Goal: Contribute content: Contribute content

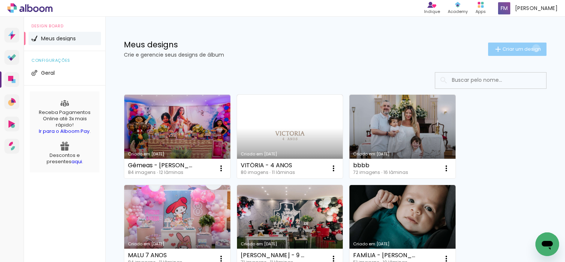
click at [529, 48] on span "Criar um design" at bounding box center [522, 49] width 38 height 5
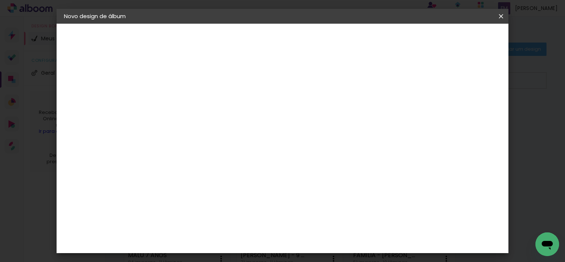
click at [185, 99] on input at bounding box center [185, 99] width 0 height 11
type input "ALE E [PERSON_NAME]"
type paper-input "ALE E [PERSON_NAME]"
click at [261, 36] on paper-button "Avançar" at bounding box center [242, 39] width 36 height 13
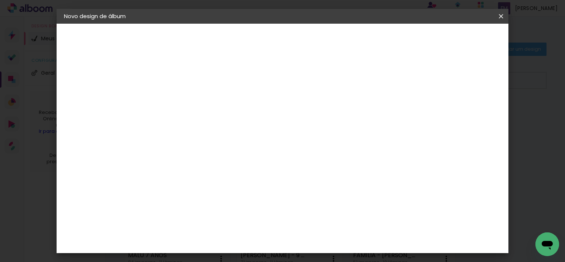
click at [198, 206] on div "Go image" at bounding box center [189, 212] width 18 height 12
click at [0, 0] on slot "Avançar" at bounding box center [0, 0] width 0 height 0
click at [214, 123] on input "text" at bounding box center [199, 128] width 29 height 11
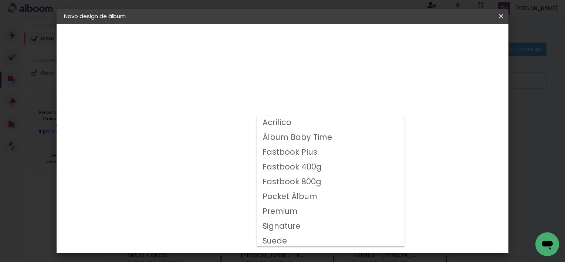
drag, startPoint x: 318, startPoint y: 169, endPoint x: 321, endPoint y: 167, distance: 4.0
click at [0, 0] on slot "Fastbook 400g" at bounding box center [0, 0] width 0 height 0
type input "Fastbook 400g"
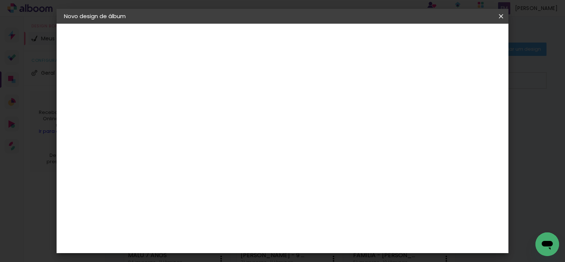
scroll to position [37, 0]
click at [287, 193] on span "20.32 × 60.96 cm" at bounding box center [274, 205] width 24 height 24
click at [0, 0] on slot "Avançar" at bounding box center [0, 0] width 0 height 0
click at [455, 40] on span "Iniciar design" at bounding box center [438, 39] width 34 height 5
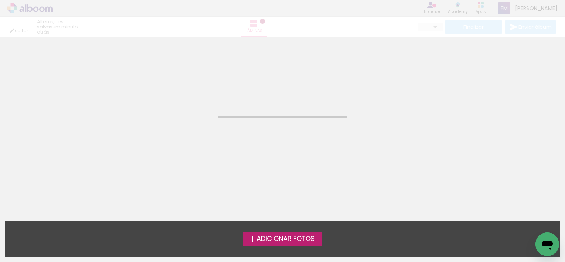
click at [303, 240] on span "Adicionar Fotos" at bounding box center [286, 239] width 58 height 7
click at [0, 0] on input "file" at bounding box center [0, 0] width 0 height 0
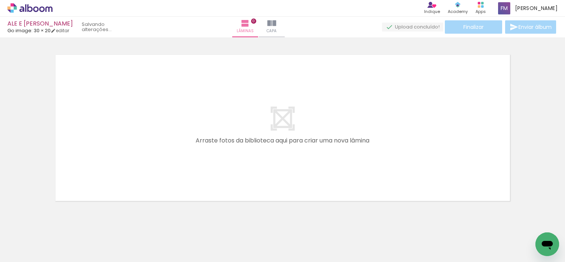
scroll to position [9, 0]
click at [38, 251] on paper-button "Adicionar Fotos" at bounding box center [23, 252] width 36 height 12
click at [0, 0] on input "file" at bounding box center [0, 0] width 0 height 0
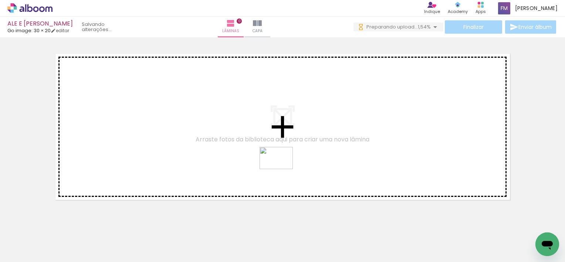
drag, startPoint x: 256, startPoint y: 240, endPoint x: 277, endPoint y: 173, distance: 70.4
click at [285, 161] on quentale-workspace at bounding box center [282, 131] width 565 height 262
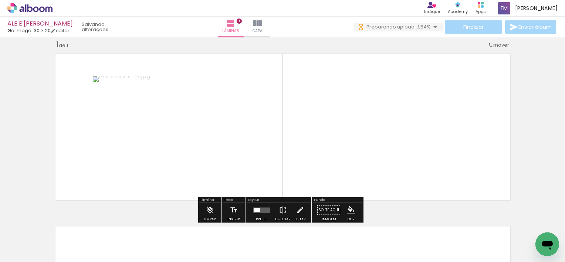
scroll to position [0, 0]
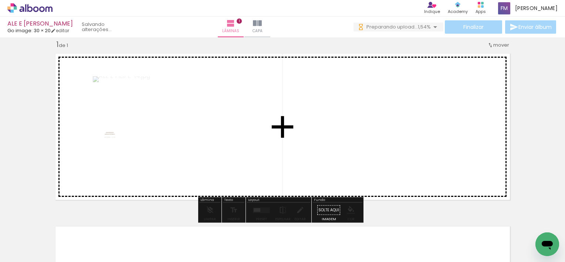
drag, startPoint x: 80, startPoint y: 236, endPoint x: 131, endPoint y: 130, distance: 117.4
click at [124, 128] on quentale-workspace at bounding box center [282, 131] width 565 height 262
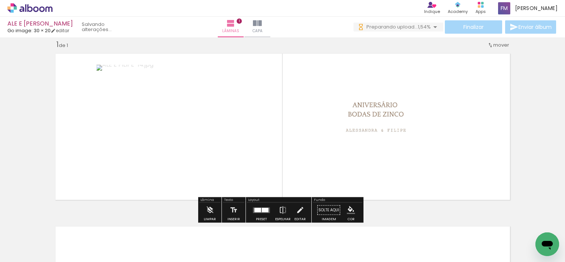
click at [258, 211] on div at bounding box center [257, 209] width 7 height 4
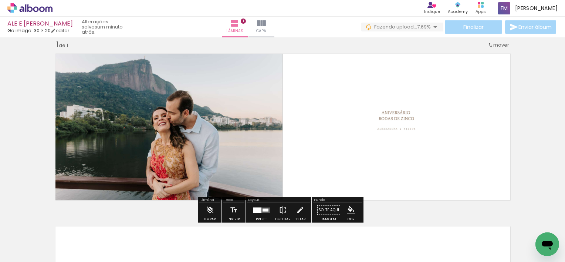
click at [280, 209] on iron-icon at bounding box center [283, 210] width 8 height 15
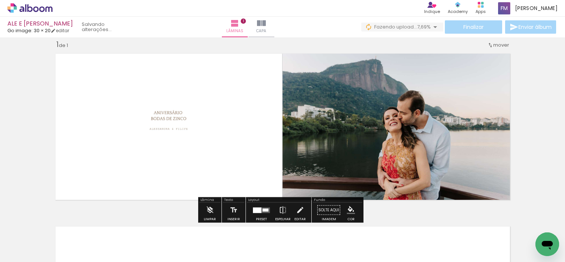
click at [512, 138] on div "Inserir lâmina 1 de 1" at bounding box center [282, 204] width 565 height 346
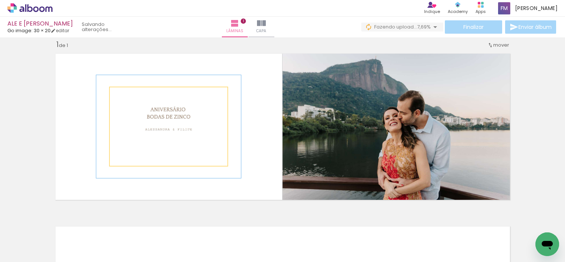
drag, startPoint x: 124, startPoint y: 94, endPoint x: 130, endPoint y: 94, distance: 5.9
click at [130, 94] on div at bounding box center [132, 95] width 7 height 7
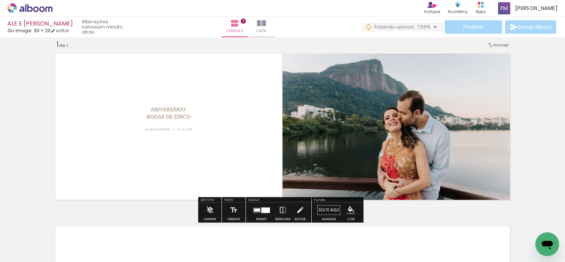
click at [539, 108] on div "Inserir lâmina 1 de 1" at bounding box center [282, 204] width 565 height 346
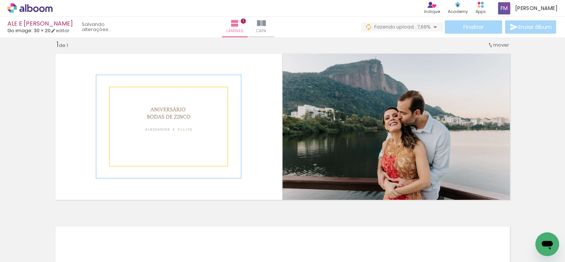
click at [186, 113] on quentale-photo at bounding box center [169, 126] width 118 height 78
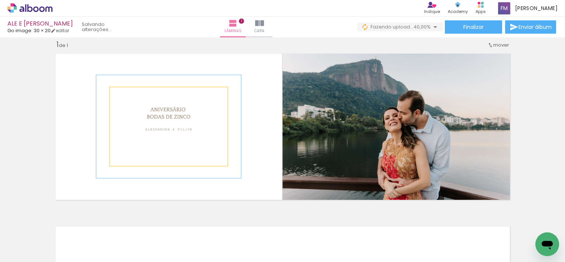
click at [185, 113] on quentale-photo at bounding box center [169, 126] width 118 height 78
drag, startPoint x: 129, startPoint y: 95, endPoint x: 135, endPoint y: 94, distance: 5.3
type paper-slider "141"
click at [135, 94] on div at bounding box center [138, 95] width 7 height 7
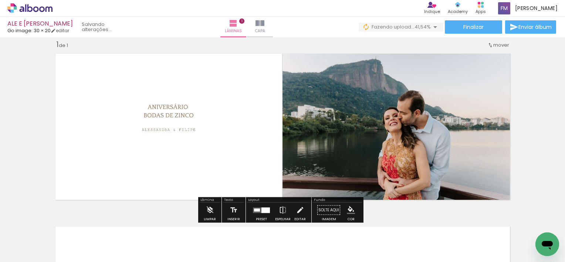
click at [537, 91] on div "Inserir lâmina 1 de 1" at bounding box center [282, 204] width 565 height 346
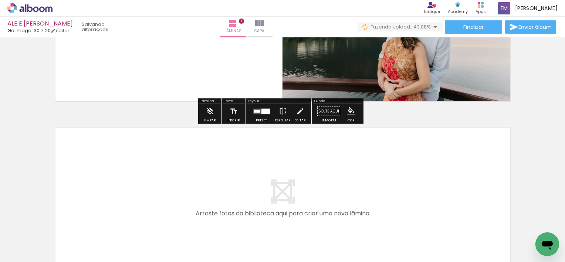
scroll to position [120, 0]
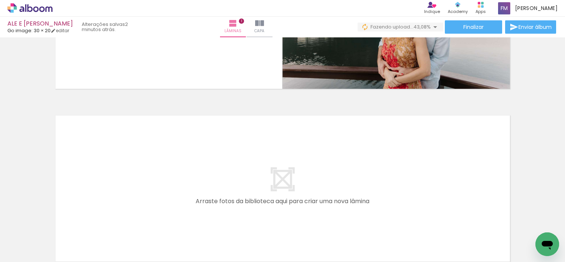
click at [140, 240] on div at bounding box center [156, 237] width 33 height 22
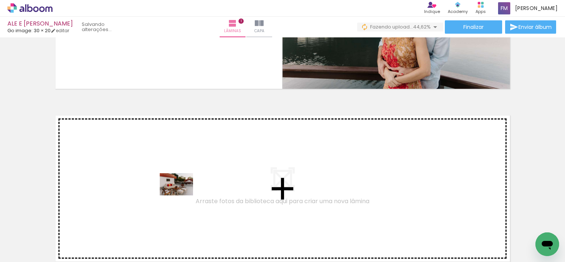
drag, startPoint x: 129, startPoint y: 239, endPoint x: 184, endPoint y: 193, distance: 72.2
click at [184, 193] on quentale-workspace at bounding box center [282, 131] width 565 height 262
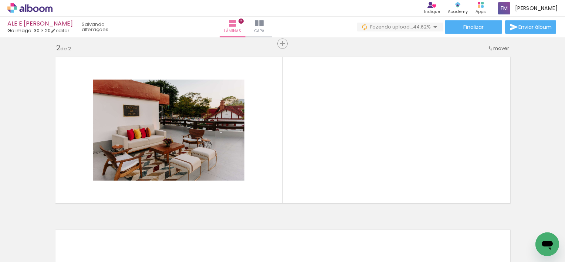
scroll to position [182, 0]
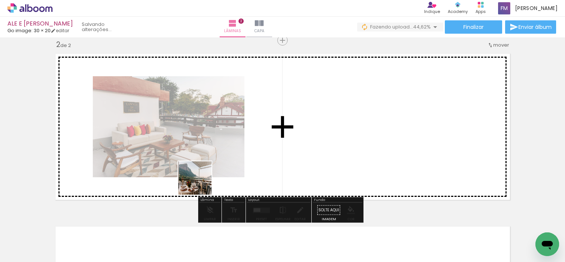
drag, startPoint x: 167, startPoint y: 236, endPoint x: 203, endPoint y: 224, distance: 38.2
click at [206, 171] on quentale-workspace at bounding box center [282, 131] width 565 height 262
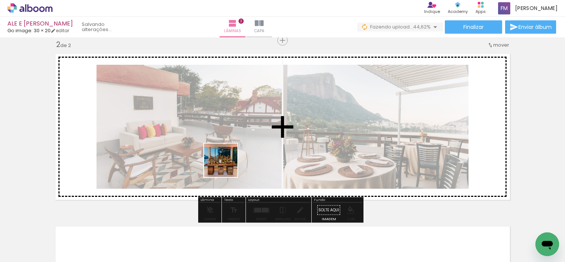
drag, startPoint x: 210, startPoint y: 238, endPoint x: 228, endPoint y: 213, distance: 30.5
click at [228, 163] on quentale-workspace at bounding box center [282, 131] width 565 height 262
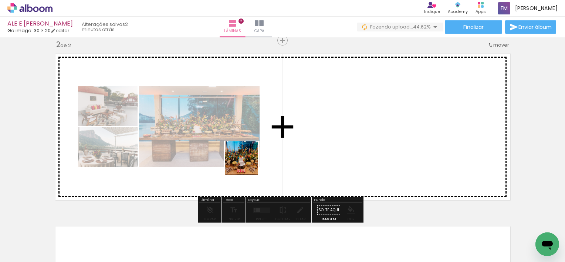
drag, startPoint x: 241, startPoint y: 231, endPoint x: 273, endPoint y: 204, distance: 41.2
click at [246, 156] on quentale-workspace at bounding box center [282, 131] width 565 height 262
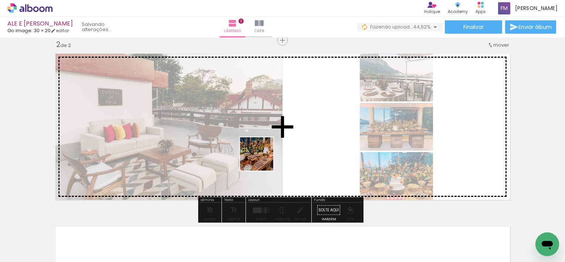
drag, startPoint x: 285, startPoint y: 235, endPoint x: 277, endPoint y: 163, distance: 72.6
click at [261, 156] on quentale-workspace at bounding box center [282, 131] width 565 height 262
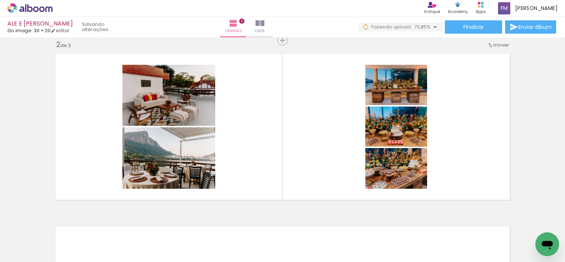
scroll to position [0, 799]
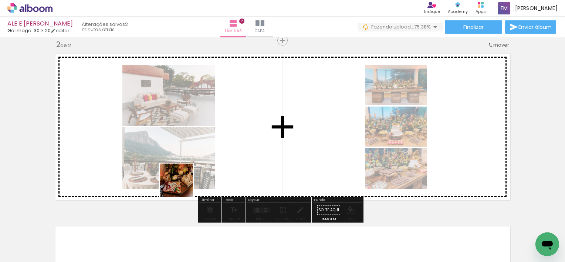
drag, startPoint x: 154, startPoint y: 234, endPoint x: 220, endPoint y: 189, distance: 79.7
click at [189, 172] on quentale-workspace at bounding box center [282, 131] width 565 height 262
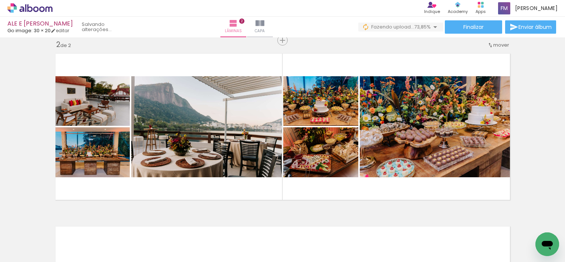
scroll to position [0, 444]
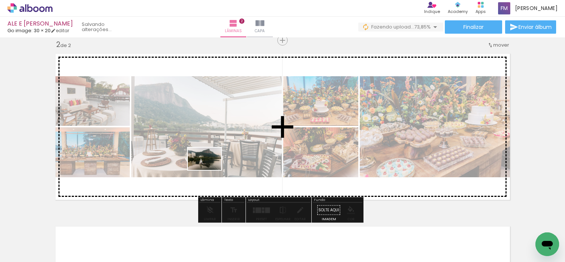
drag, startPoint x: 174, startPoint y: 242, endPoint x: 227, endPoint y: 158, distance: 100.0
click at [214, 165] on quentale-workspace at bounding box center [282, 131] width 565 height 262
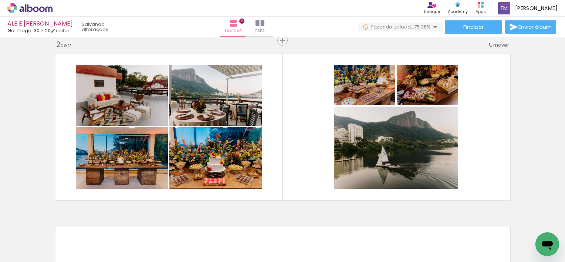
scroll to position [0, 0]
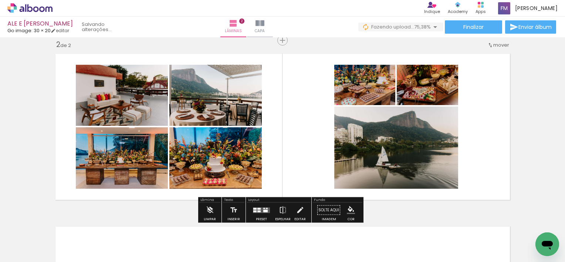
click at [257, 208] on div at bounding box center [258, 208] width 3 height 2
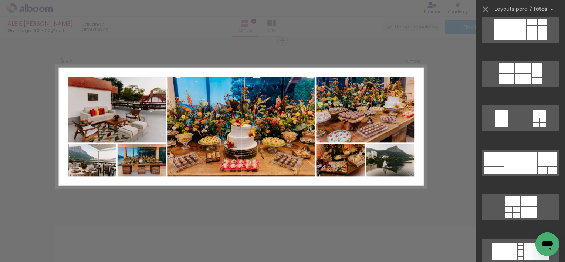
scroll to position [407, 0]
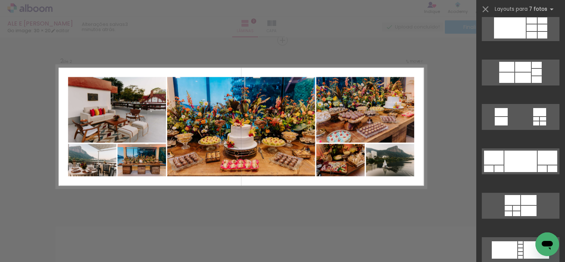
click at [523, 248] on div at bounding box center [520, 249] width 5 height 3
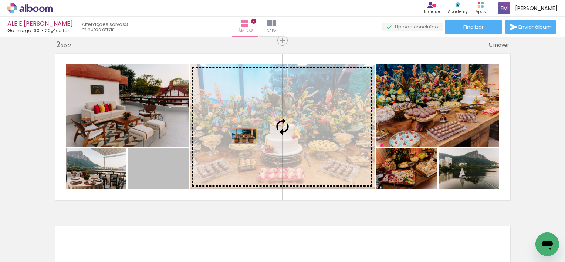
drag, startPoint x: 160, startPoint y: 177, endPoint x: 253, endPoint y: 136, distance: 102.3
click at [0, 0] on slot at bounding box center [0, 0] width 0 height 0
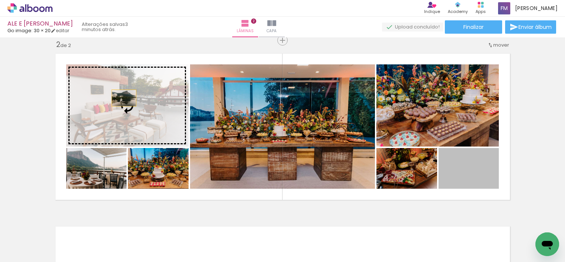
drag, startPoint x: 478, startPoint y: 169, endPoint x: 127, endPoint y: 98, distance: 357.7
click at [0, 0] on slot at bounding box center [0, 0] width 0 height 0
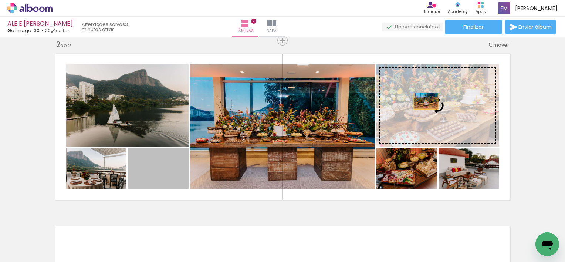
drag, startPoint x: 164, startPoint y: 172, endPoint x: 452, endPoint y: 102, distance: 296.1
click at [0, 0] on slot at bounding box center [0, 0] width 0 height 0
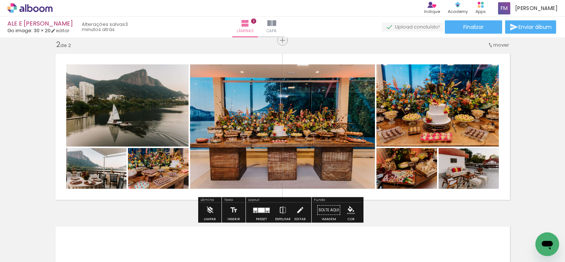
click at [535, 107] on div "Inserir lâmina 1 de 2 Inserir lâmina 2 de 2" at bounding box center [282, 117] width 565 height 518
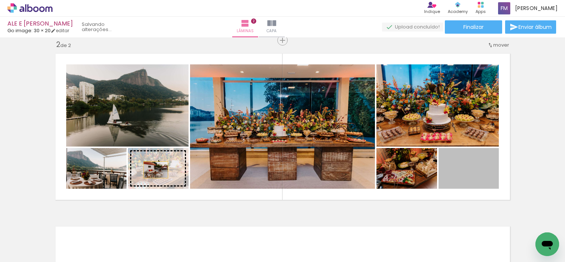
drag, startPoint x: 468, startPoint y: 181, endPoint x: 151, endPoint y: 168, distance: 317.2
click at [0, 0] on slot at bounding box center [0, 0] width 0 height 0
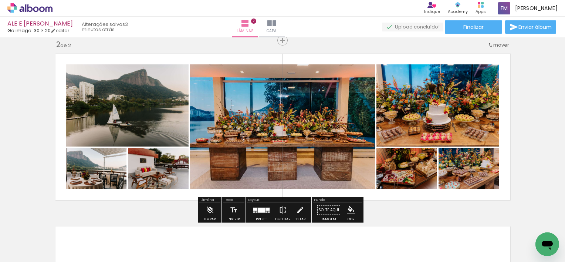
click at [528, 124] on div "Inserir lâmina 1 de 2 Inserir lâmina 2 de 2" at bounding box center [282, 117] width 565 height 518
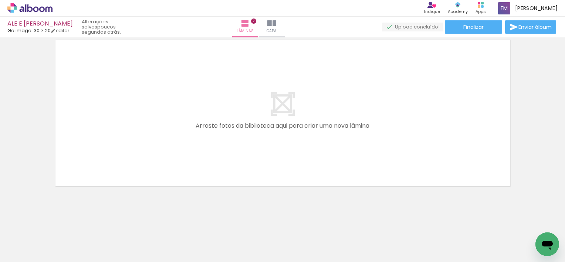
scroll to position [0, 553]
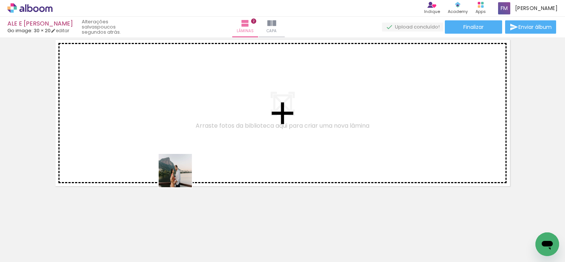
drag, startPoint x: 171, startPoint y: 222, endPoint x: 226, endPoint y: 227, distance: 55.3
click at [185, 162] on quentale-workspace at bounding box center [282, 131] width 565 height 262
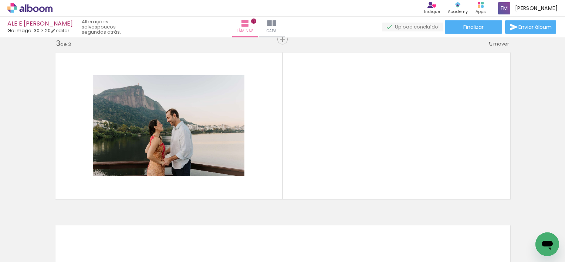
scroll to position [355, 0]
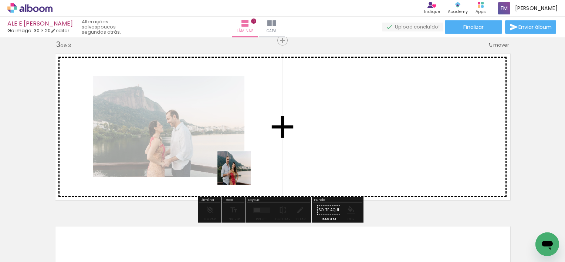
drag, startPoint x: 234, startPoint y: 237, endPoint x: 256, endPoint y: 192, distance: 50.3
click at [234, 137] on quentale-workspace at bounding box center [282, 131] width 565 height 262
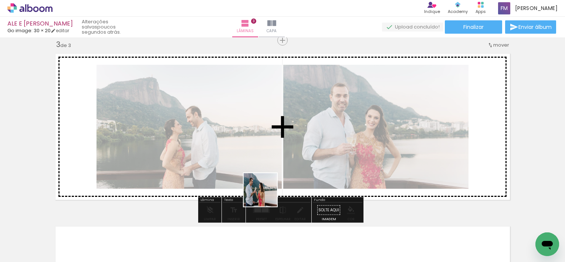
drag, startPoint x: 275, startPoint y: 233, endPoint x: 261, endPoint y: 163, distance: 71.1
click at [256, 142] on quentale-workspace at bounding box center [282, 131] width 565 height 262
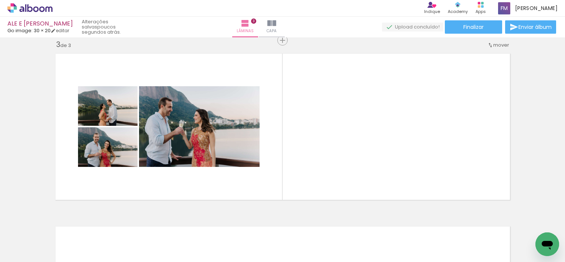
scroll to position [0, 268]
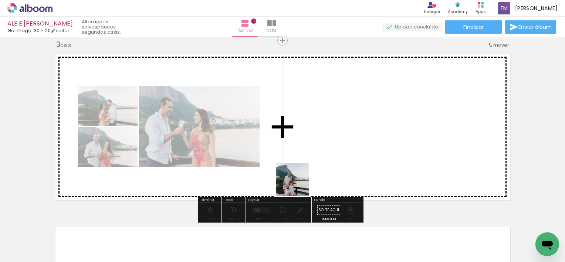
drag, startPoint x: 314, startPoint y: 236, endPoint x: 296, endPoint y: 186, distance: 52.6
click at [296, 175] on quentale-workspace at bounding box center [282, 131] width 565 height 262
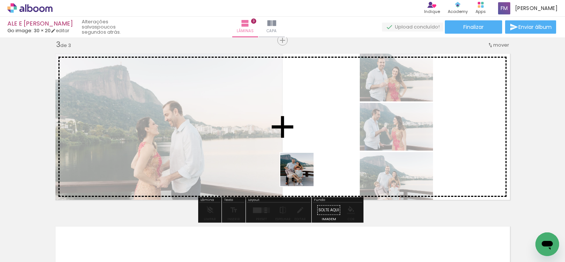
drag, startPoint x: 264, startPoint y: 236, endPoint x: 315, endPoint y: 165, distance: 87.6
click at [306, 161] on quentale-workspace at bounding box center [282, 131] width 565 height 262
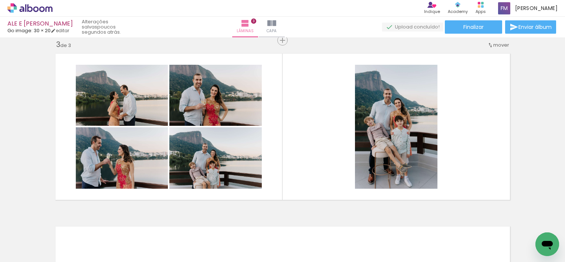
scroll to position [0, 258]
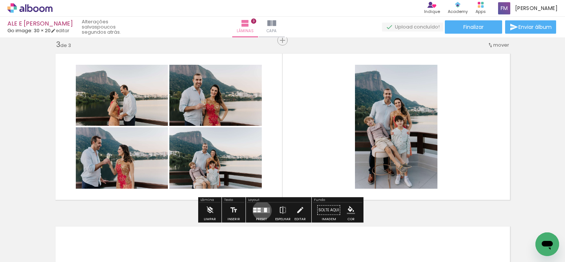
click at [260, 210] on quentale-layouter at bounding box center [261, 210] width 17 height 6
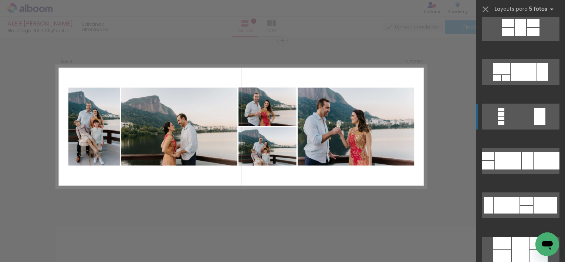
scroll to position [444, 0]
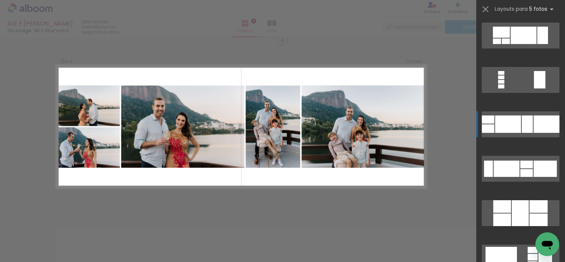
click at [535, 213] on div at bounding box center [539, 219] width 18 height 13
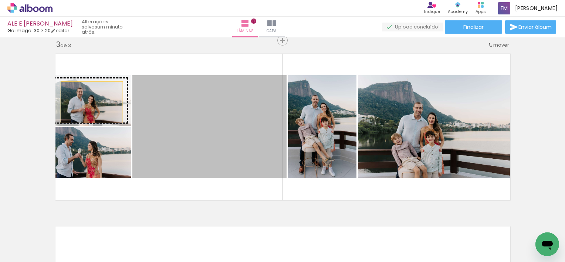
drag, startPoint x: 171, startPoint y: 122, endPoint x: 88, endPoint y: 101, distance: 85.4
click at [0, 0] on slot at bounding box center [0, 0] width 0 height 0
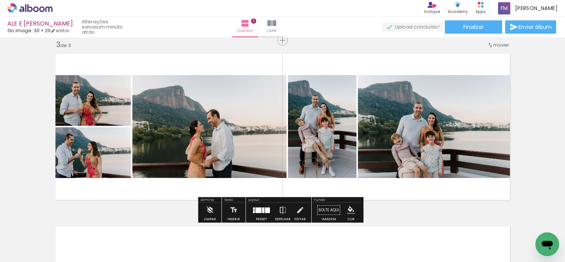
click at [520, 93] on div "Inserir lâmina 1 de 3 Inserir lâmina 2 de 3 Inserir lâmina 3 de 3" at bounding box center [282, 30] width 565 height 691
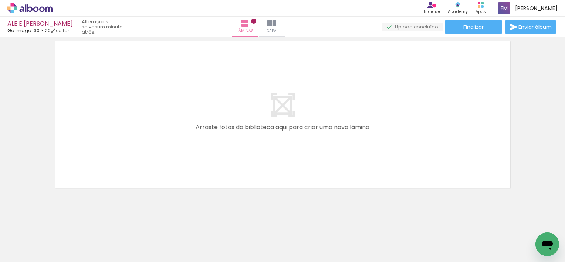
scroll to position [0, 145]
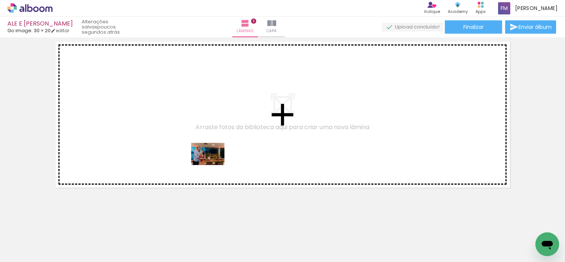
drag, startPoint x: 171, startPoint y: 236, endPoint x: 220, endPoint y: 208, distance: 56.3
click at [214, 164] on quentale-workspace at bounding box center [282, 131] width 565 height 262
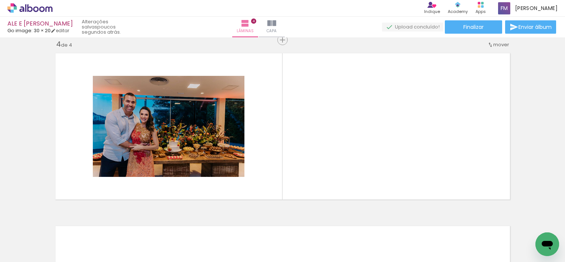
scroll to position [527, 0]
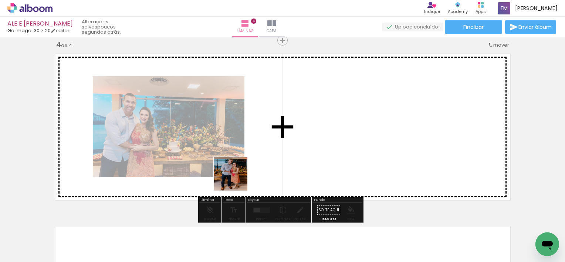
drag, startPoint x: 234, startPoint y: 214, endPoint x: 257, endPoint y: 198, distance: 28.6
click at [243, 157] on quentale-workspace at bounding box center [282, 131] width 565 height 262
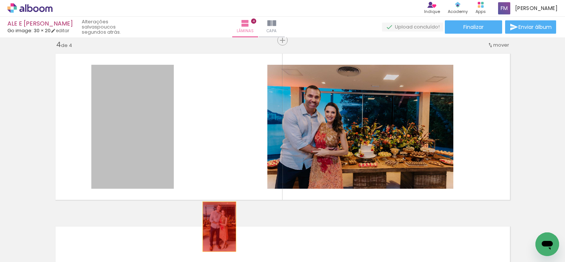
drag, startPoint x: 128, startPoint y: 148, endPoint x: 266, endPoint y: 217, distance: 154.6
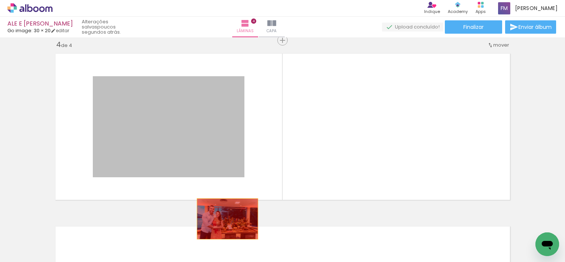
drag, startPoint x: 201, startPoint y: 142, endPoint x: 222, endPoint y: 231, distance: 91.7
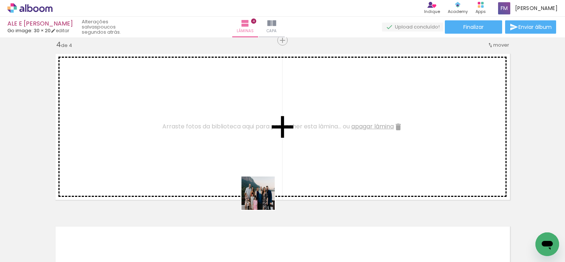
drag, startPoint x: 298, startPoint y: 237, endPoint x: 288, endPoint y: 215, distance: 24.7
click at [220, 158] on quentale-workspace at bounding box center [282, 131] width 565 height 262
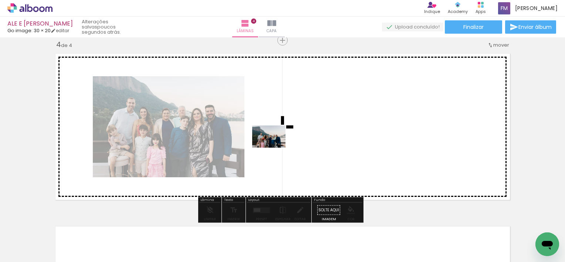
drag, startPoint x: 337, startPoint y: 228, endPoint x: 274, endPoint y: 147, distance: 102.5
click at [274, 147] on quentale-workspace at bounding box center [282, 131] width 565 height 262
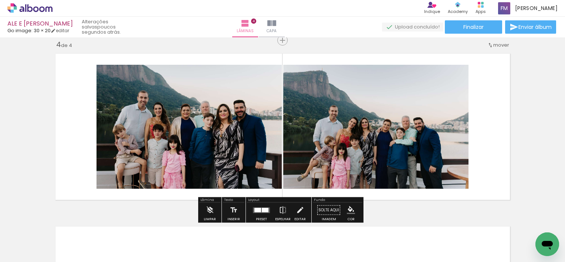
scroll to position [0, 596]
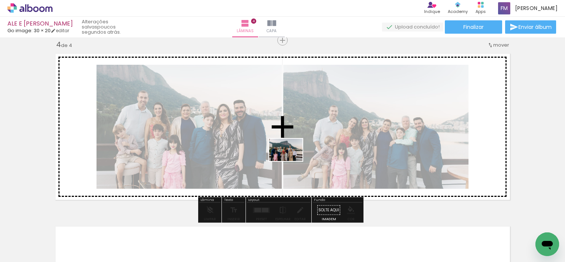
drag, startPoint x: 148, startPoint y: 237, endPoint x: 263, endPoint y: 225, distance: 116.0
click at [293, 158] on quentale-workspace at bounding box center [282, 131] width 565 height 262
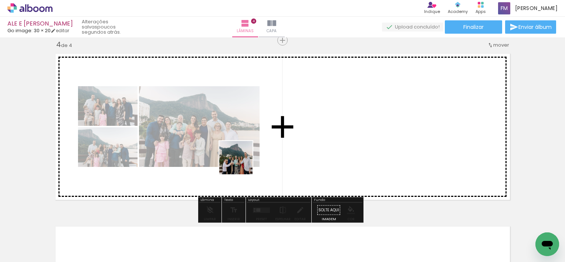
drag, startPoint x: 263, startPoint y: 235, endPoint x: 260, endPoint y: 143, distance: 92.5
click at [226, 134] on quentale-workspace at bounding box center [282, 131] width 565 height 262
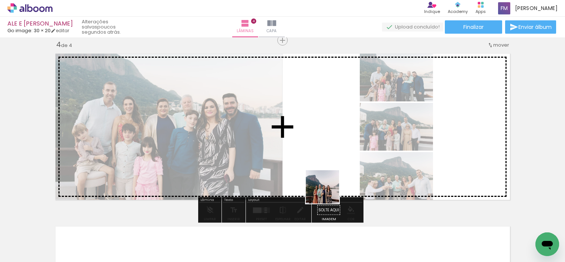
drag, startPoint x: 386, startPoint y: 234, endPoint x: 414, endPoint y: 234, distance: 27.7
click at [324, 187] on quentale-workspace at bounding box center [282, 131] width 565 height 262
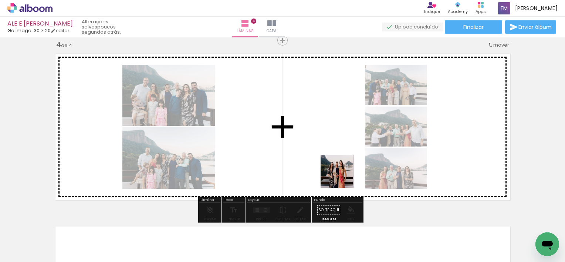
drag, startPoint x: 370, startPoint y: 194, endPoint x: 320, endPoint y: 159, distance: 60.7
click at [320, 159] on quentale-workspace at bounding box center [282, 131] width 565 height 262
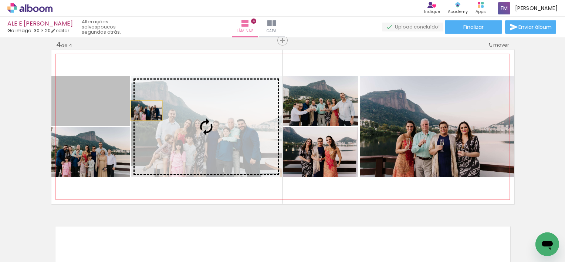
drag, startPoint x: 143, startPoint y: 110, endPoint x: 201, endPoint y: 111, distance: 57.7
click at [0, 0] on slot at bounding box center [0, 0] width 0 height 0
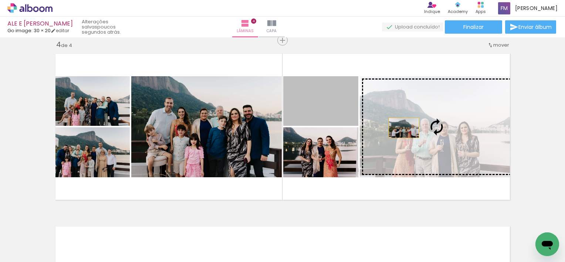
drag, startPoint x: 320, startPoint y: 111, endPoint x: 405, endPoint y: 130, distance: 87.6
click at [0, 0] on slot at bounding box center [0, 0] width 0 height 0
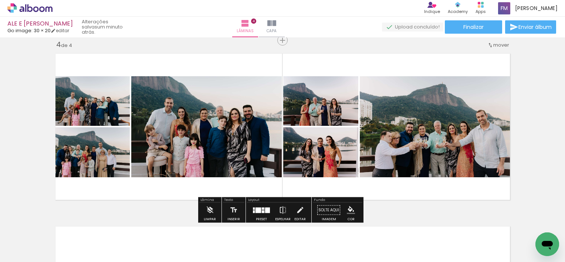
scroll to position [0, 596]
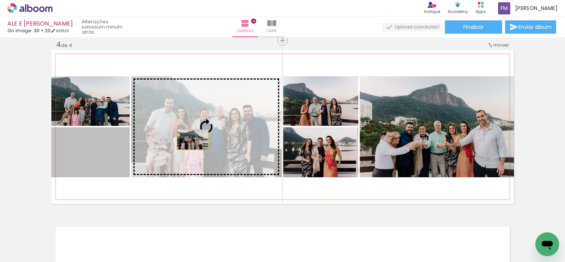
drag, startPoint x: 100, startPoint y: 165, endPoint x: 190, endPoint y: 139, distance: 93.2
click at [0, 0] on slot at bounding box center [0, 0] width 0 height 0
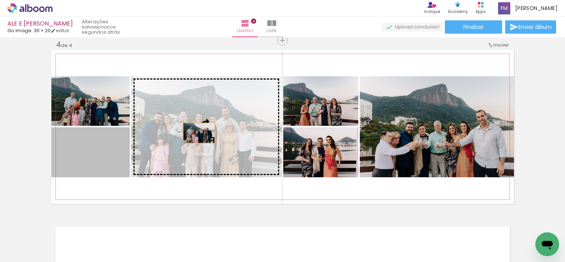
drag, startPoint x: 99, startPoint y: 161, endPoint x: 197, endPoint y: 132, distance: 102.4
click at [0, 0] on slot at bounding box center [0, 0] width 0 height 0
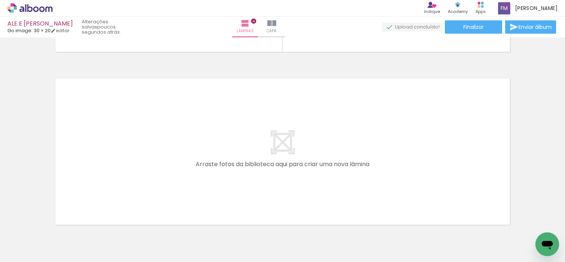
scroll to position [0, 109]
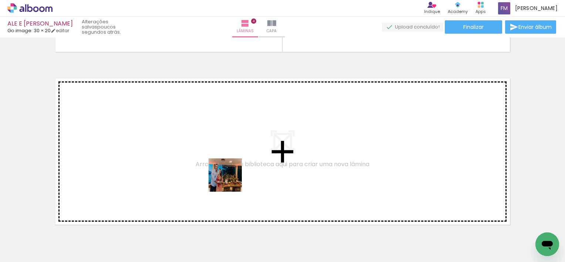
drag, startPoint x: 225, startPoint y: 204, endPoint x: 254, endPoint y: 219, distance: 32.7
click at [236, 168] on quentale-workspace at bounding box center [282, 131] width 565 height 262
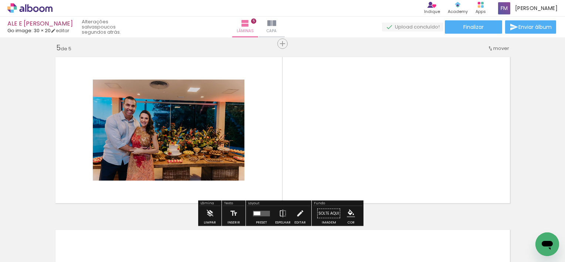
scroll to position [700, 0]
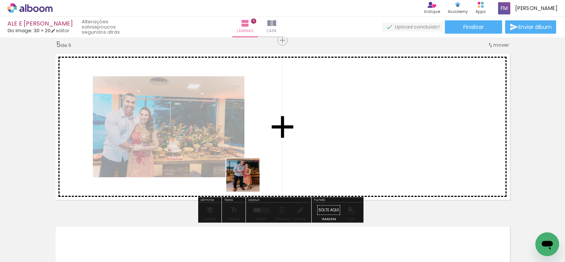
drag, startPoint x: 257, startPoint y: 234, endPoint x: 292, endPoint y: 234, distance: 34.4
click at [243, 138] on quentale-workspace at bounding box center [282, 131] width 565 height 262
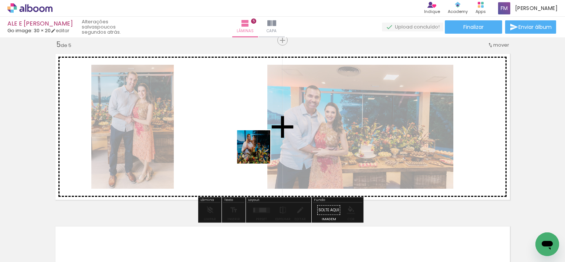
drag, startPoint x: 300, startPoint y: 237, endPoint x: 285, endPoint y: 178, distance: 60.5
click at [254, 143] on quentale-workspace at bounding box center [282, 131] width 565 height 262
